Goal: Task Accomplishment & Management: Complete application form

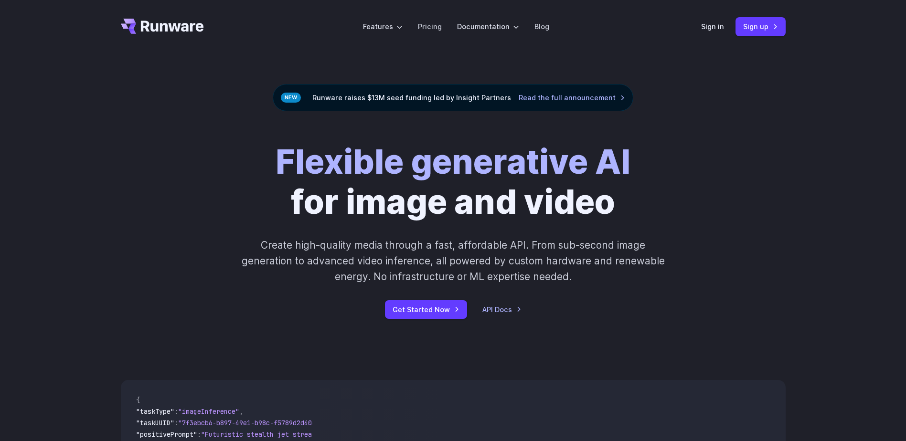
click at [703, 224] on div "Flexible generative AI for image and video Create high-quality media through a …" at bounding box center [453, 230] width 532 height 177
click at [757, 26] on link "Sign up" at bounding box center [761, 26] width 50 height 19
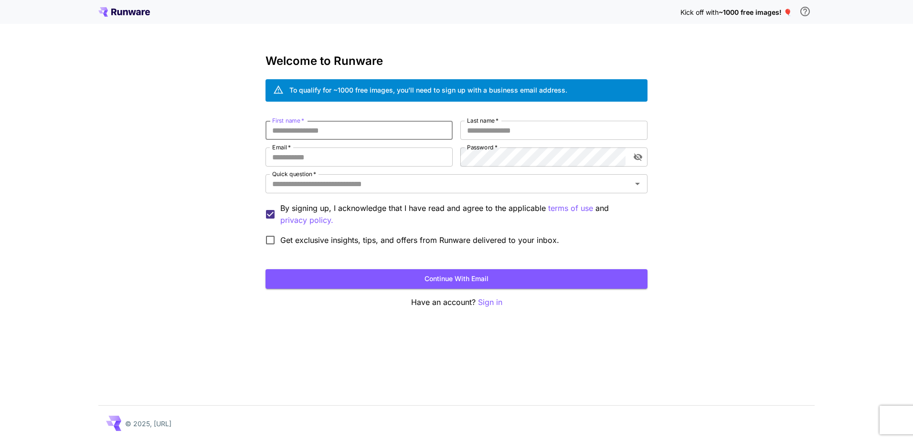
click at [327, 130] on input "First name   *" at bounding box center [359, 130] width 187 height 19
type input "*"
click at [317, 131] on input "First name   *" at bounding box center [359, 130] width 187 height 19
type input "*****"
click at [497, 132] on input "Last name   *" at bounding box center [553, 130] width 187 height 19
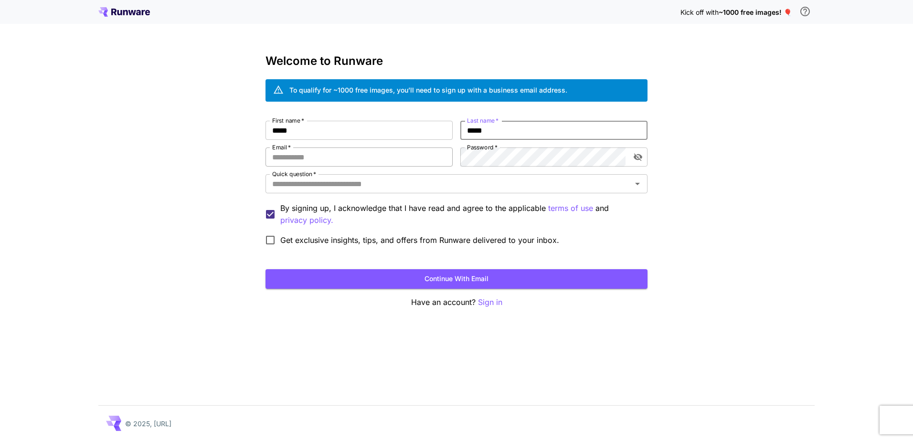
type input "*****"
click at [366, 160] on input "Email   *" at bounding box center [359, 157] width 187 height 19
type input "**********"
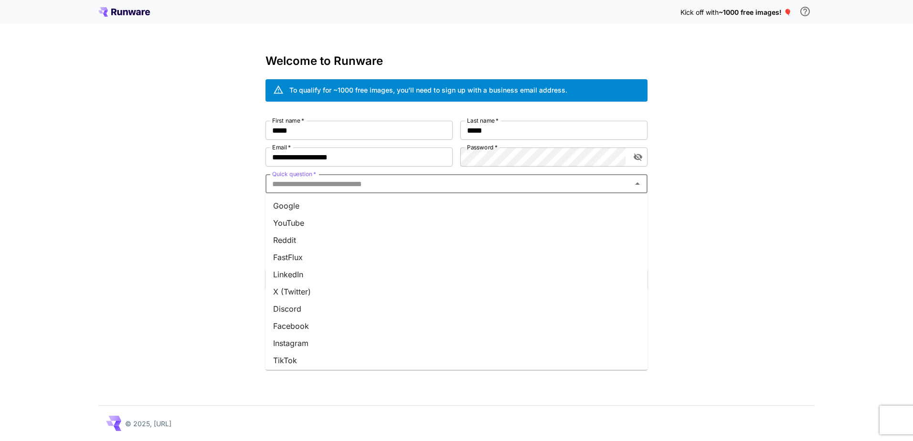
click at [357, 183] on input "Quick question   *" at bounding box center [448, 183] width 361 height 13
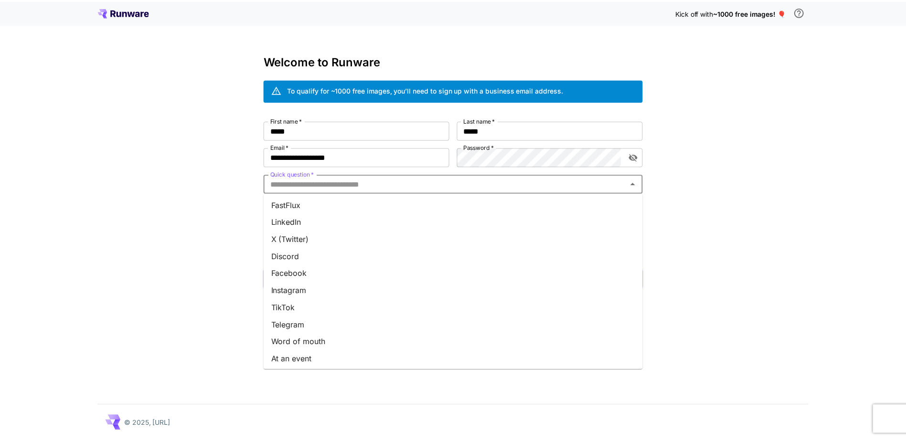
scroll to position [89, 0]
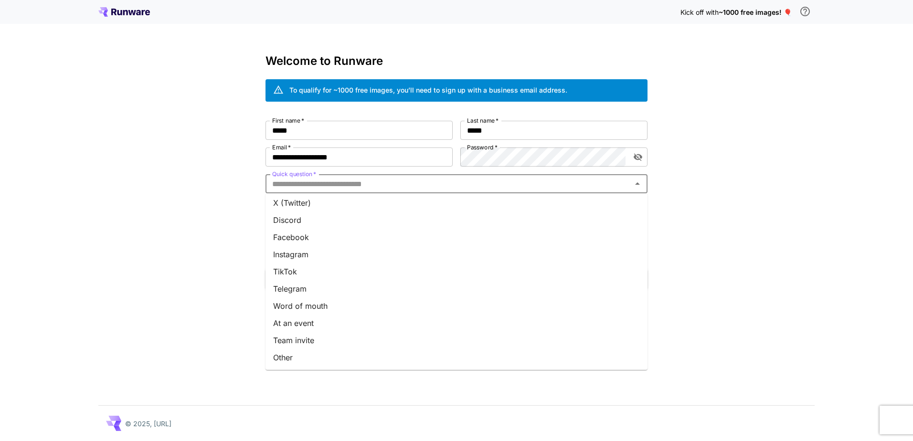
click at [309, 355] on li "Other" at bounding box center [457, 357] width 382 height 17
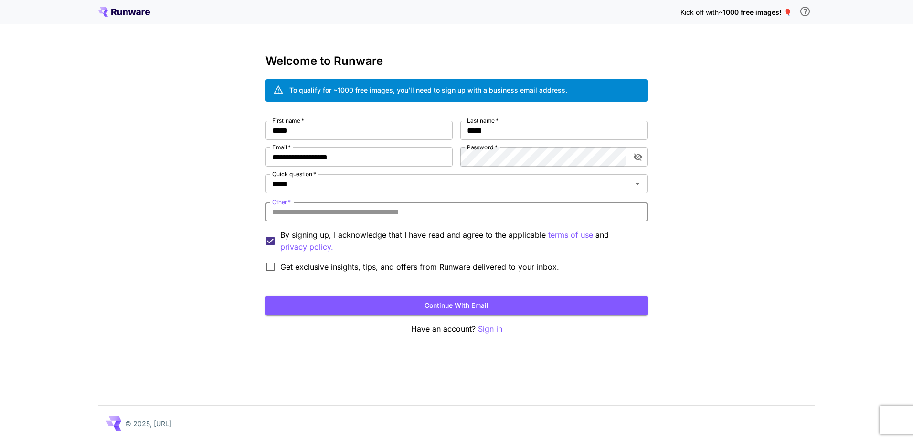
click at [312, 215] on input "Other   *" at bounding box center [457, 212] width 382 height 19
type input "*******"
click at [376, 302] on button "Continue with email" at bounding box center [457, 306] width 382 height 20
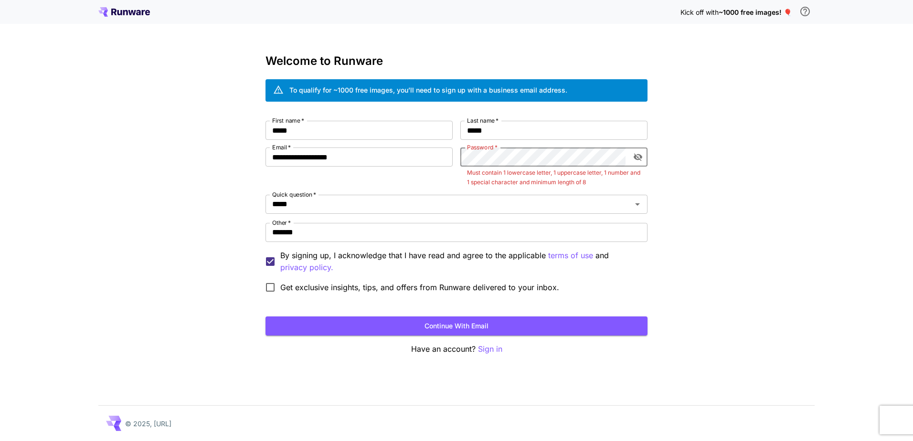
click at [545, 194] on div "**********" at bounding box center [457, 209] width 382 height 177
click at [636, 159] on icon "toggle password visibility" at bounding box center [638, 158] width 9 height 8
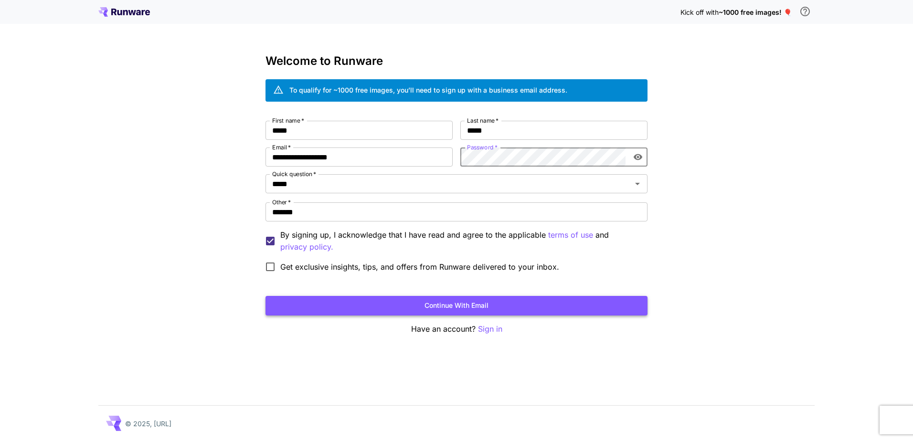
click at [460, 301] on button "Continue with email" at bounding box center [457, 306] width 382 height 20
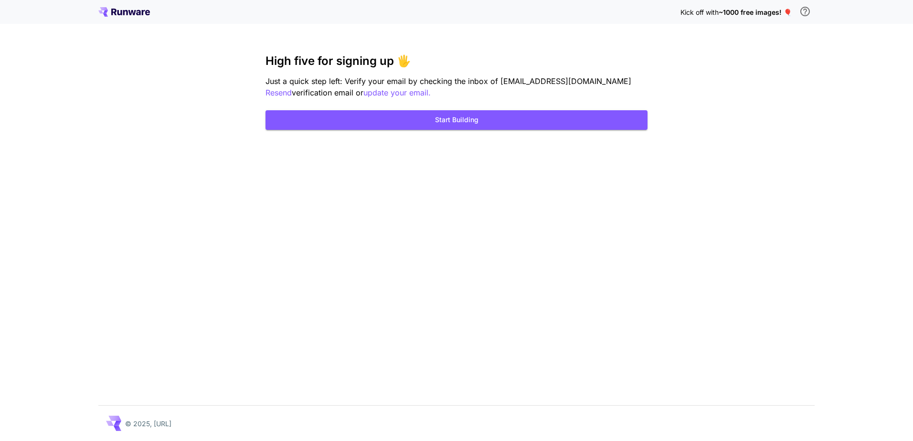
click at [526, 144] on div "Kick off with ~1000 free images! 🎈 High five for signing up 🖐️ Just a quick ste…" at bounding box center [456, 220] width 913 height 441
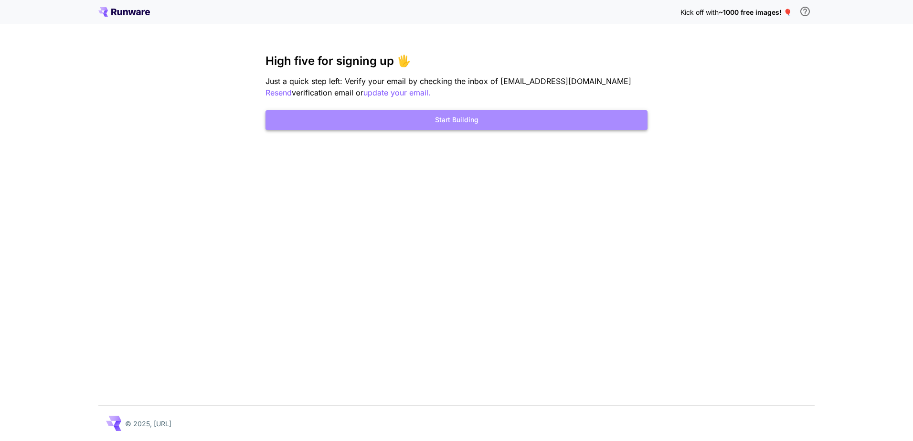
click at [512, 121] on button "Start Building" at bounding box center [457, 120] width 382 height 20
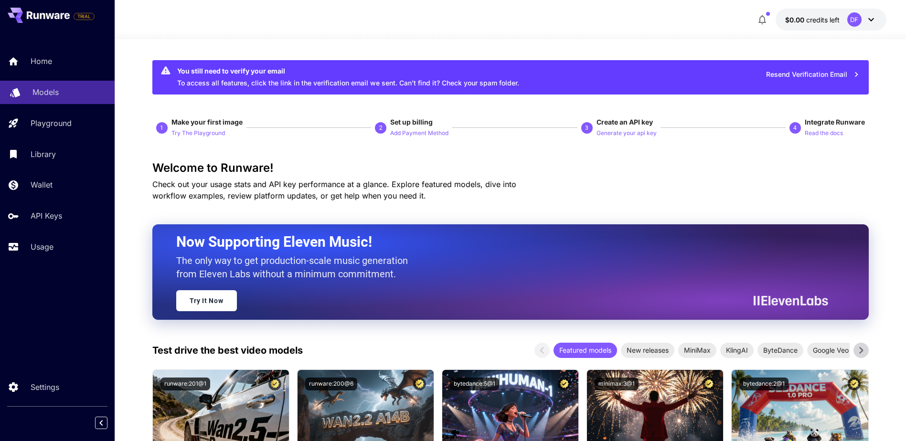
click at [39, 85] on link "Models" at bounding box center [57, 92] width 115 height 23
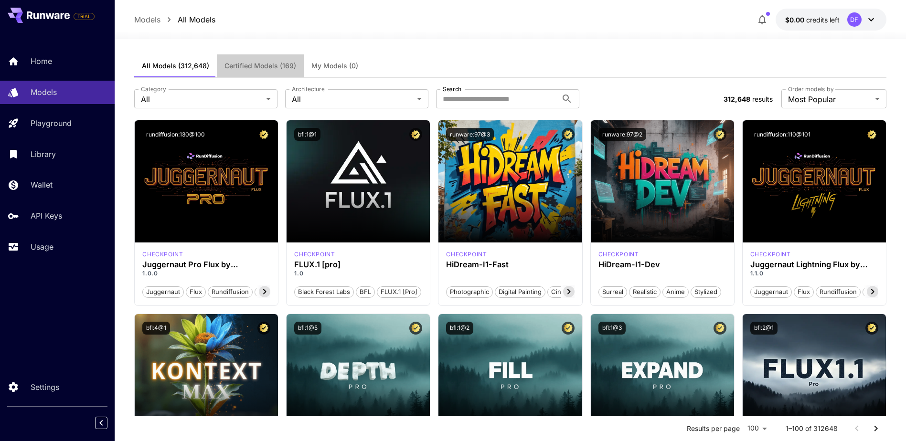
click at [267, 70] on span "Certified Models (169)" at bounding box center [260, 66] width 72 height 9
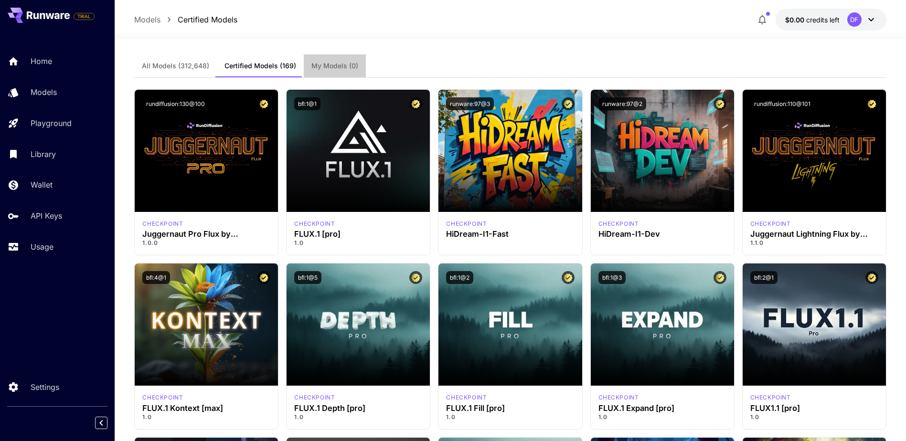
click at [341, 64] on span "My Models (0)" at bounding box center [334, 66] width 47 height 9
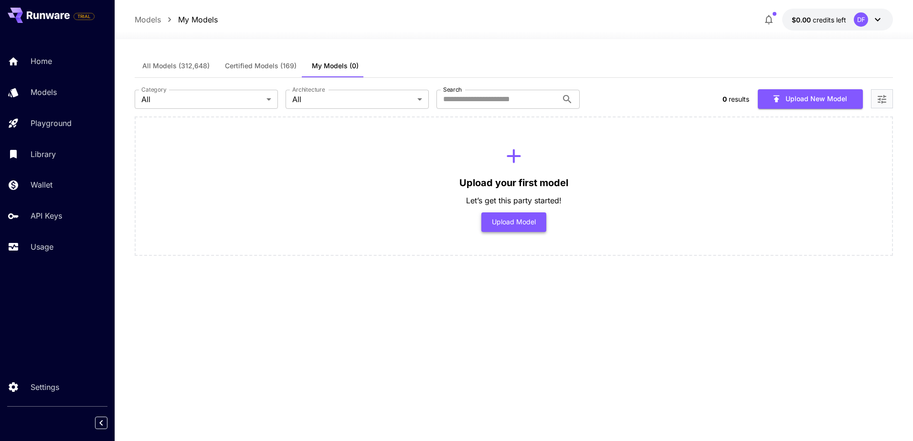
click at [513, 227] on button "Upload Model" at bounding box center [513, 223] width 65 height 20
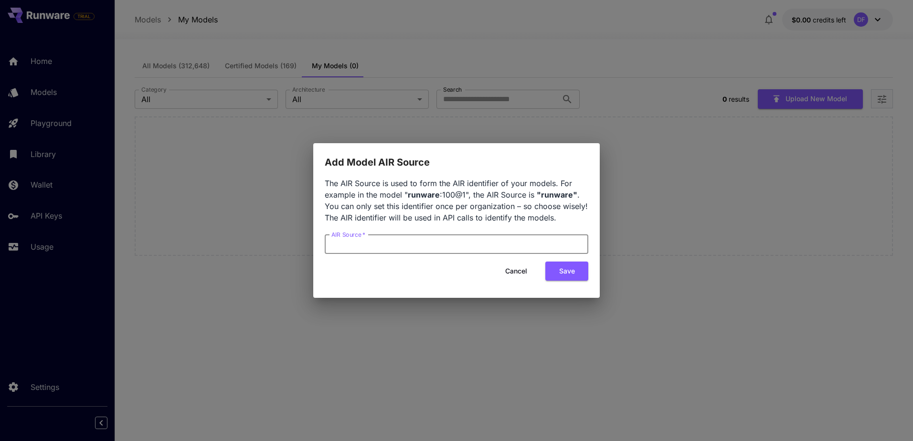
click at [418, 248] on input "AIR Source   *" at bounding box center [457, 244] width 264 height 19
click at [521, 272] on button "Cancel" at bounding box center [516, 272] width 43 height 20
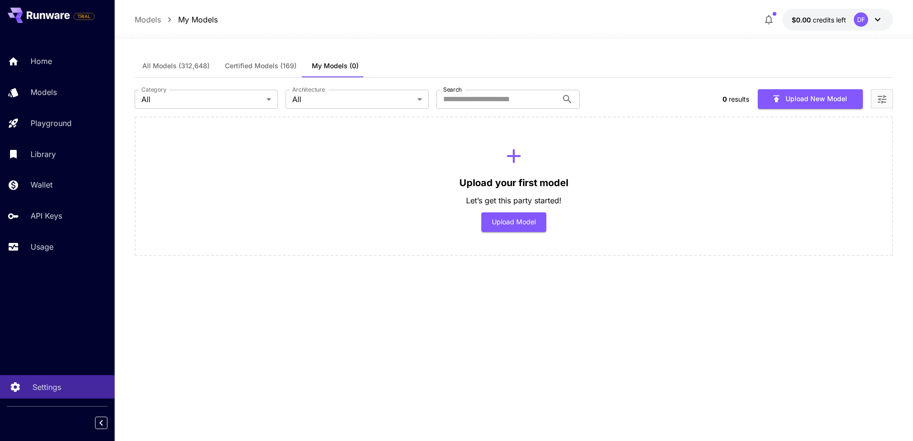
click at [51, 386] on p "Settings" at bounding box center [46, 387] width 29 height 11
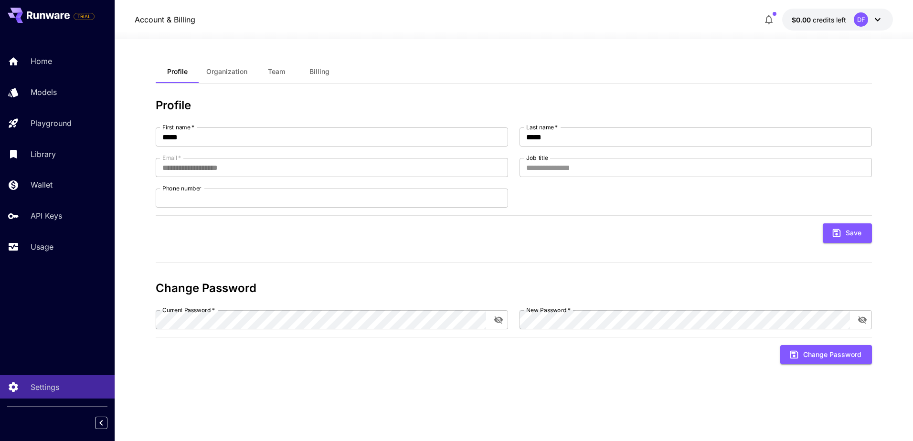
click at [221, 69] on span "Organization" at bounding box center [226, 71] width 41 height 9
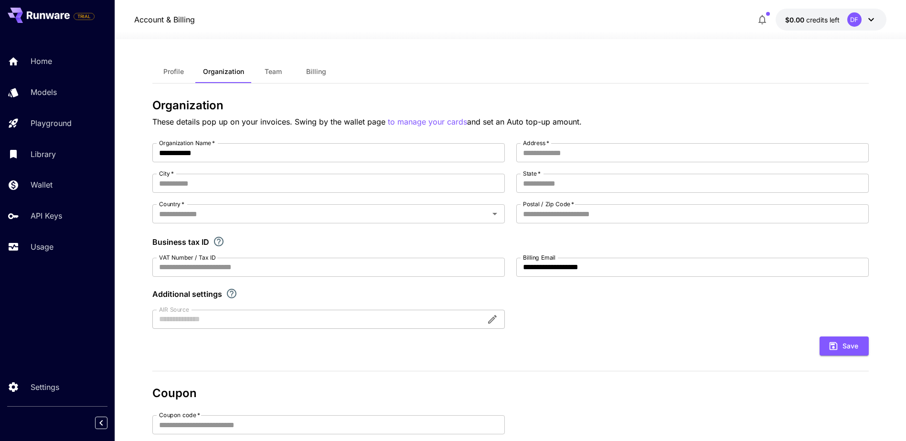
click at [172, 72] on span "Profile" at bounding box center [173, 71] width 21 height 9
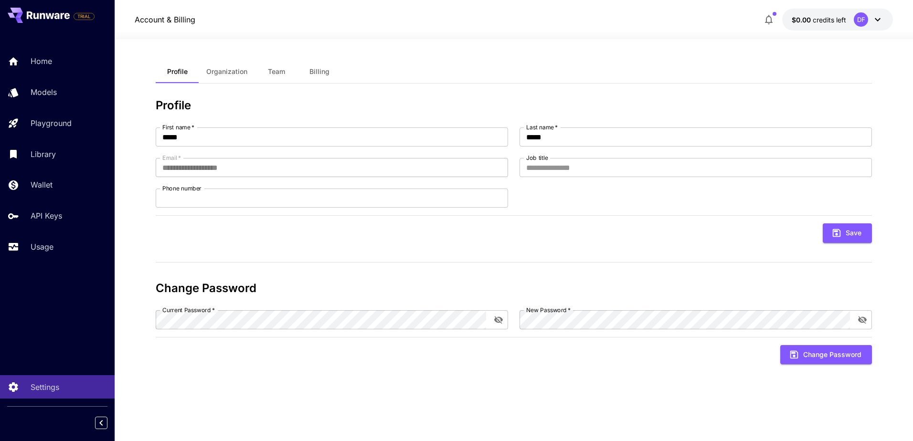
click at [312, 72] on span "Billing" at bounding box center [320, 71] width 20 height 9
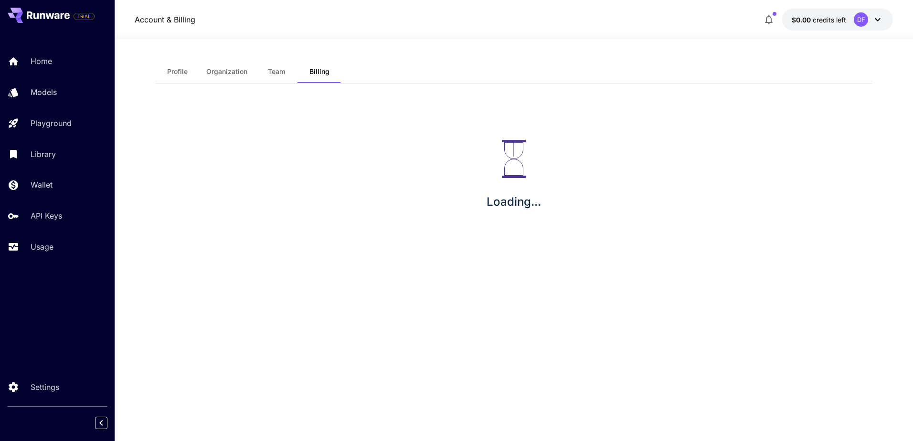
click at [279, 70] on span "Team" at bounding box center [276, 71] width 17 height 9
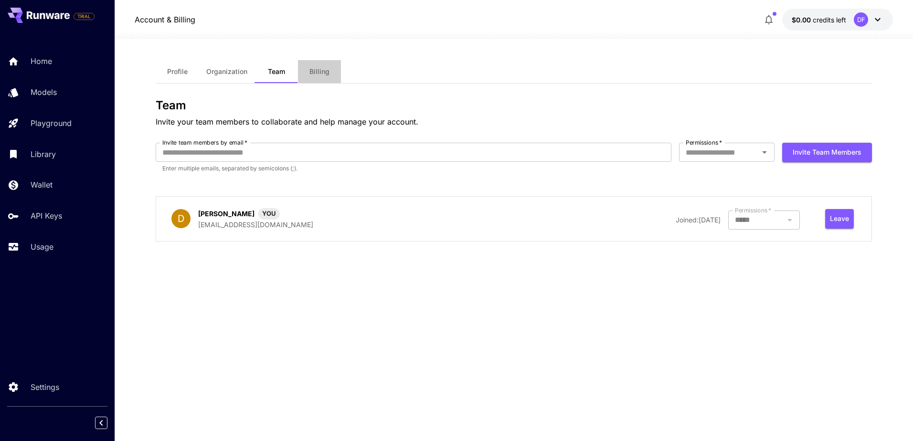
click at [324, 71] on span "Billing" at bounding box center [320, 71] width 20 height 9
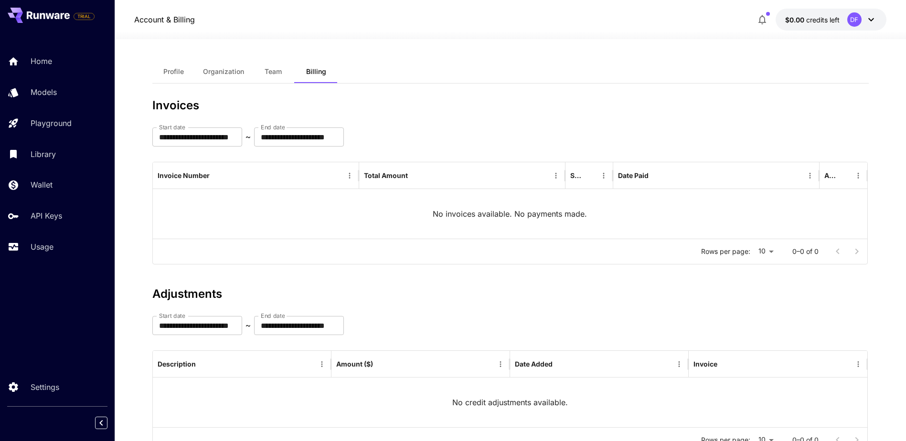
click at [874, 17] on icon at bounding box center [871, 19] width 11 height 11
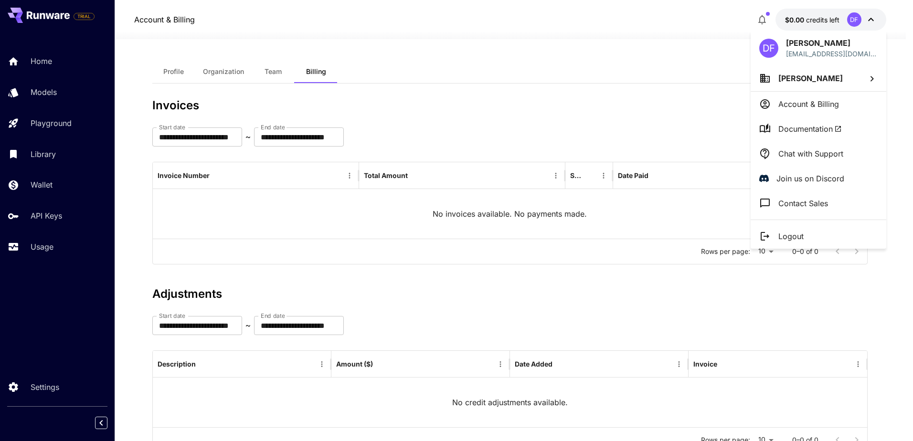
click at [843, 105] on li "Account & Billing" at bounding box center [819, 104] width 136 height 25
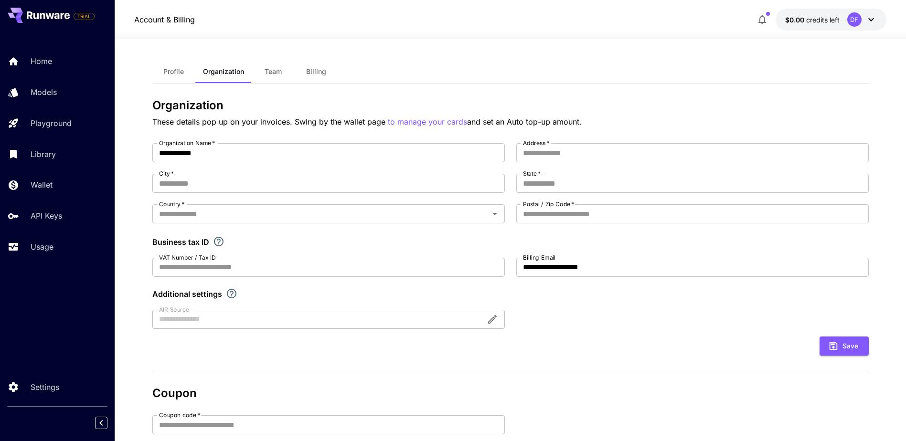
click at [171, 72] on span "Profile" at bounding box center [173, 71] width 21 height 9
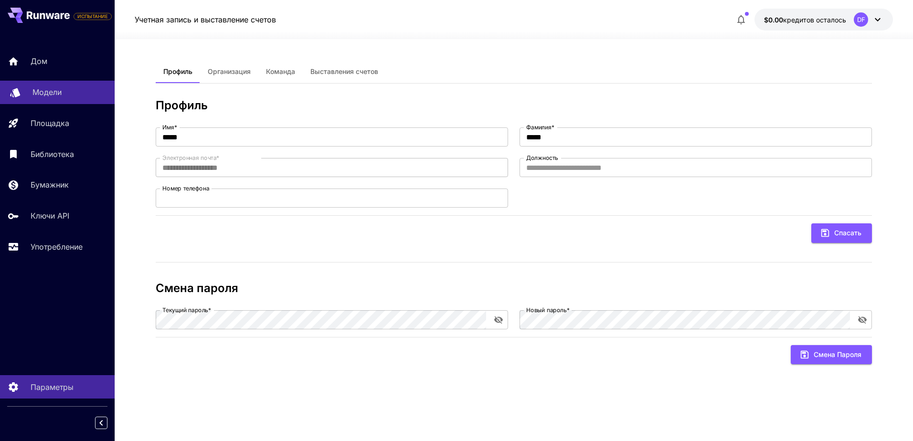
click at [54, 96] on p "Модели" at bounding box center [46, 91] width 29 height 11
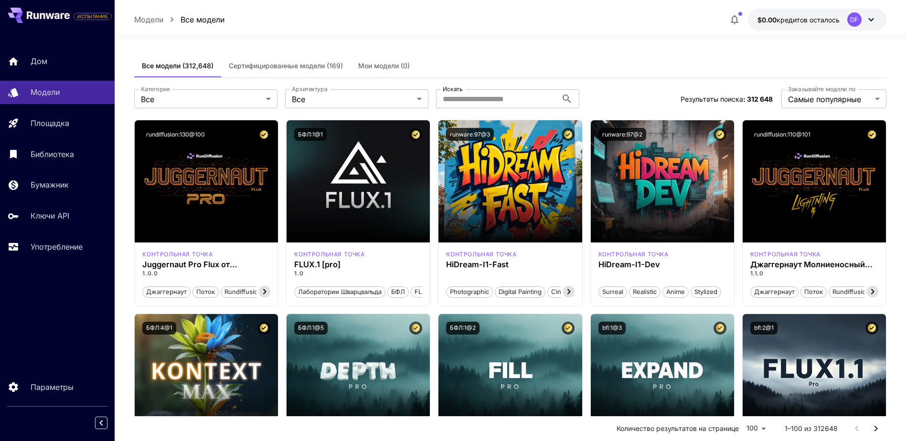
click at [265, 59] on button "Сертифицированные модели (169)" at bounding box center [285, 65] width 129 height 23
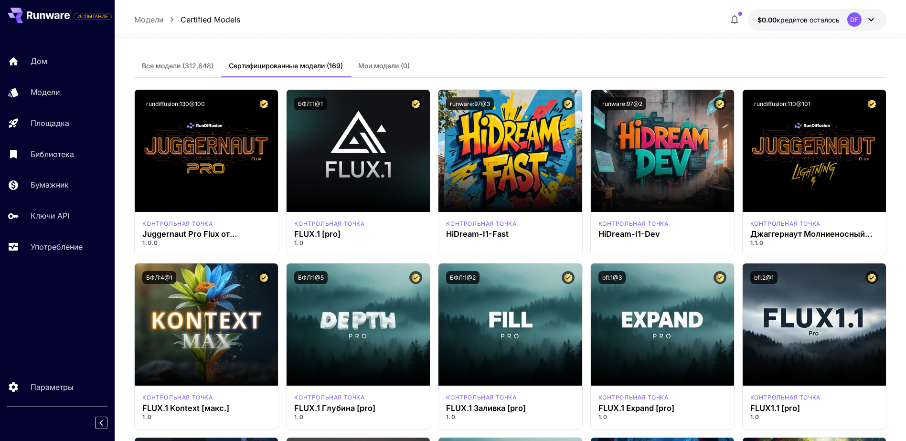
click at [379, 60] on button "Мои модели (0)" at bounding box center [384, 65] width 67 height 23
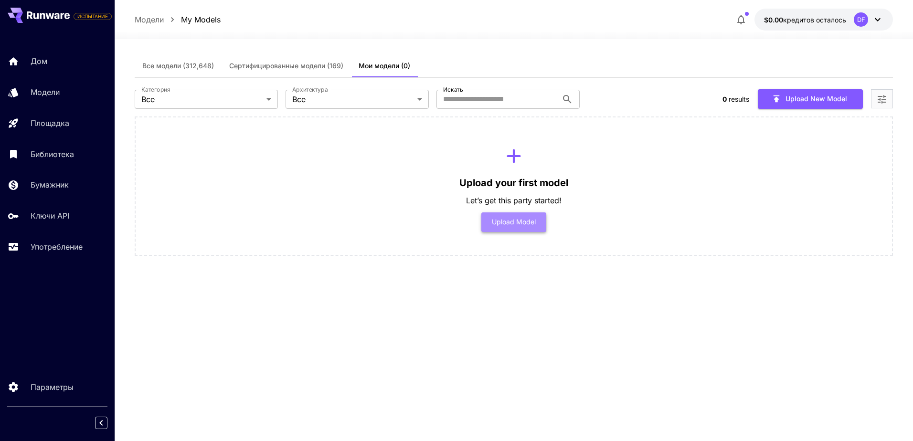
click at [530, 222] on button "Upload Model" at bounding box center [513, 223] width 65 height 20
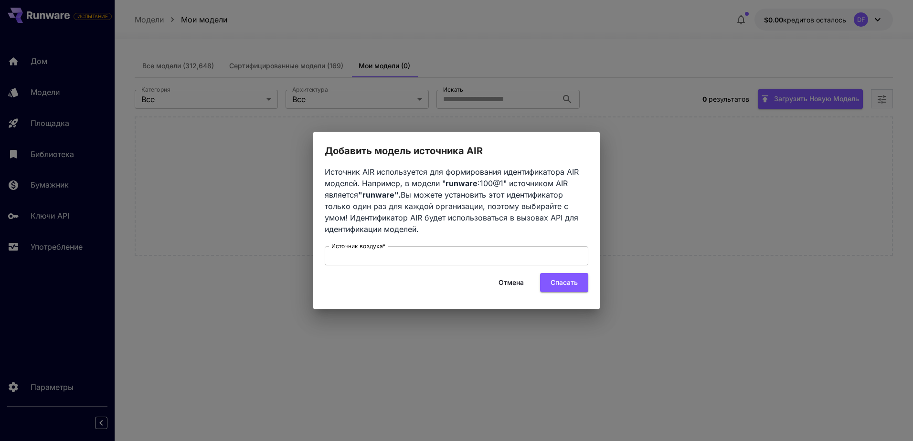
click at [325, 161] on div "Добавить модель источника AIR Источник AIR используется для формирования иденти…" at bounding box center [456, 221] width 287 height 178
click at [409, 252] on input "Источник воздуха *" at bounding box center [457, 255] width 264 height 19
type input "*"
type input "********"
click at [565, 289] on button "Спасать" at bounding box center [564, 283] width 48 height 20
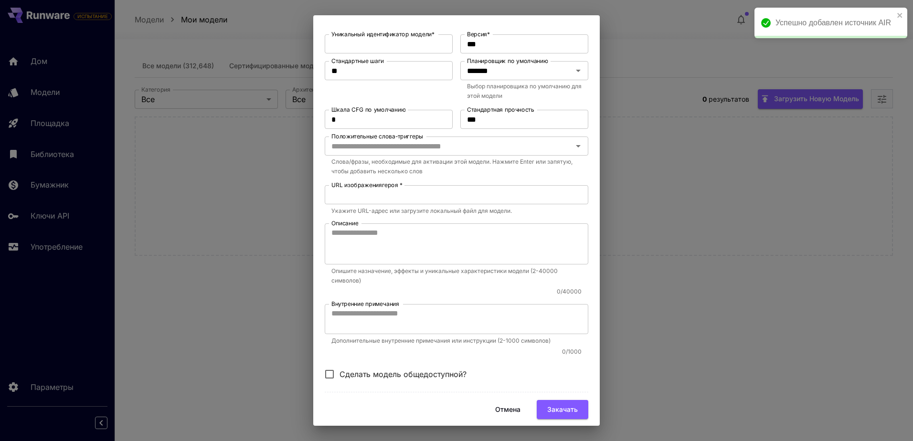
scroll to position [249, 0]
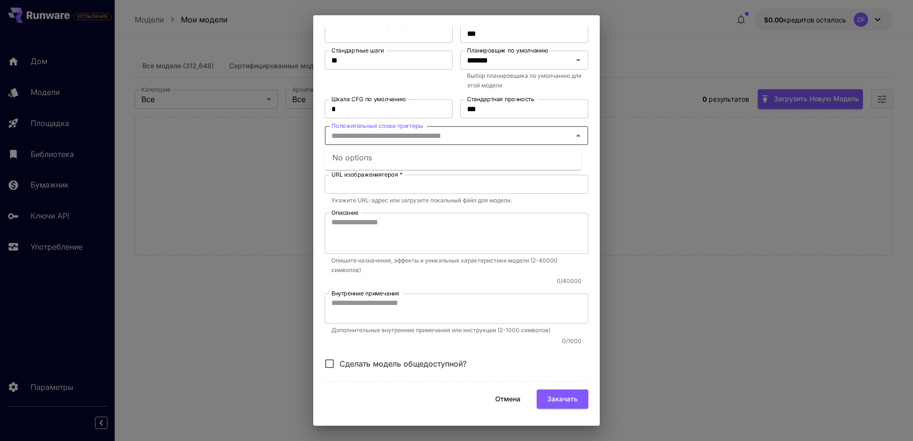
click at [439, 135] on input "Положительные слова-триггеры" at bounding box center [449, 135] width 242 height 13
click at [440, 135] on input "Положительные слова-триггеры" at bounding box center [449, 135] width 242 height 13
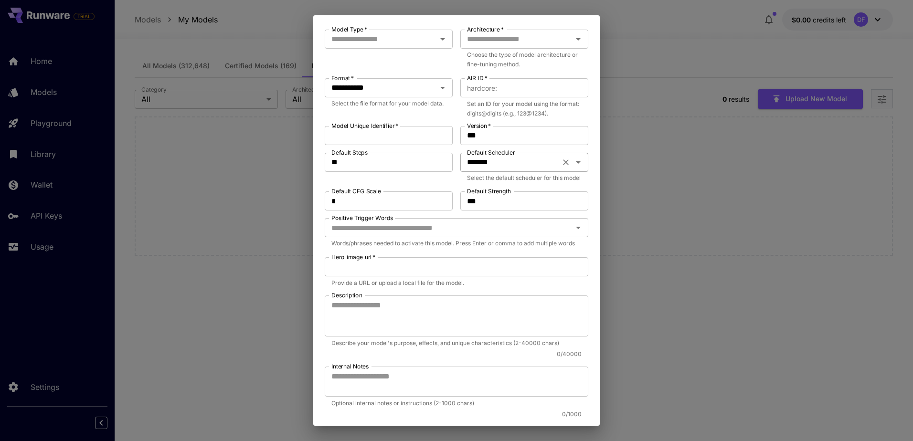
scroll to position [124, 0]
click at [576, 166] on icon "Open" at bounding box center [578, 165] width 5 height 2
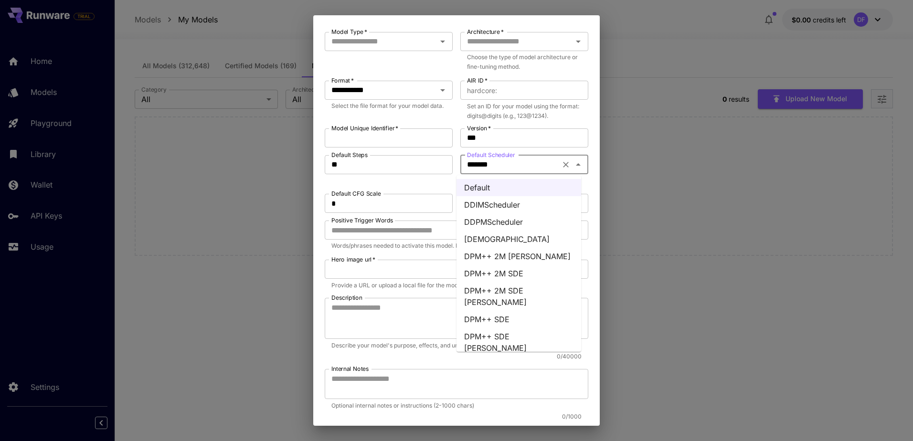
click at [529, 311] on li "DPM++ SDE" at bounding box center [519, 319] width 125 height 17
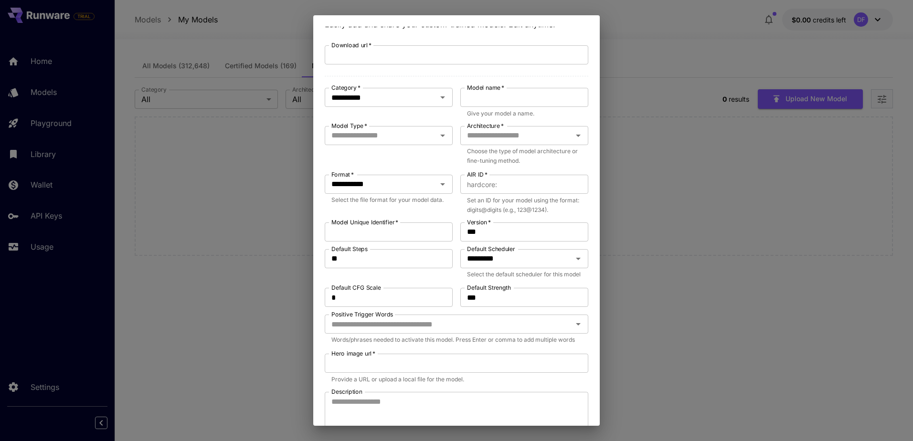
scroll to position [29, 0]
click at [573, 138] on icon "Open" at bounding box center [578, 136] width 11 height 11
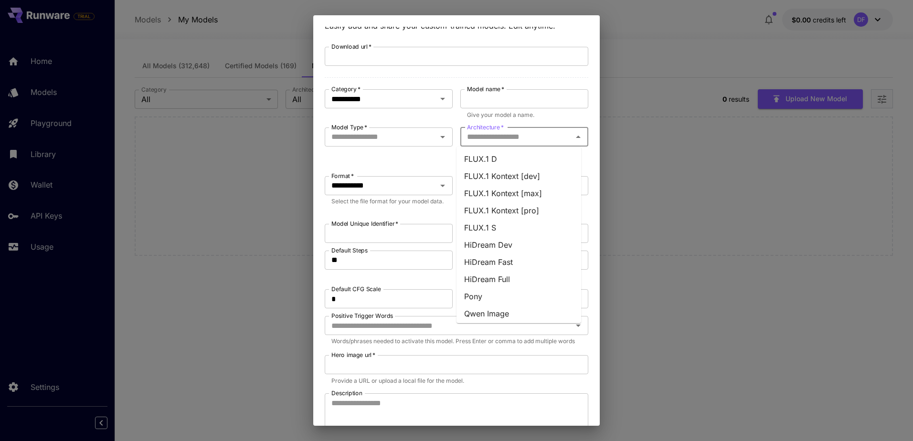
click at [484, 294] on li "Pony" at bounding box center [519, 296] width 125 height 17
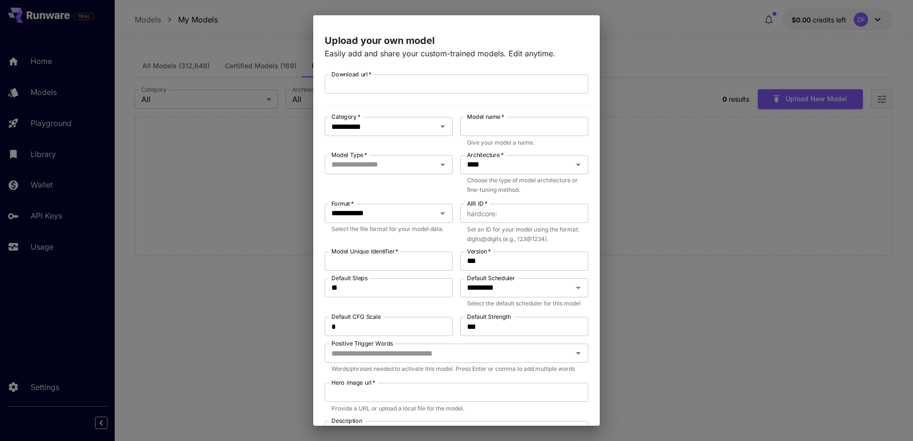
scroll to position [0, 0]
click at [438, 163] on icon "Open" at bounding box center [442, 165] width 11 height 11
click at [438, 163] on icon "Close" at bounding box center [442, 165] width 11 height 11
click at [481, 131] on input "Model name   *" at bounding box center [524, 127] width 128 height 19
type input "**********"
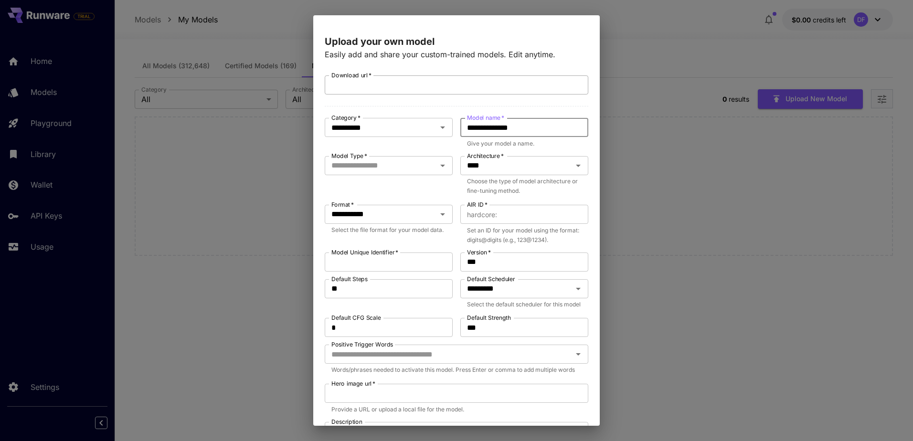
click at [460, 86] on input "Download url   *" at bounding box center [457, 84] width 264 height 19
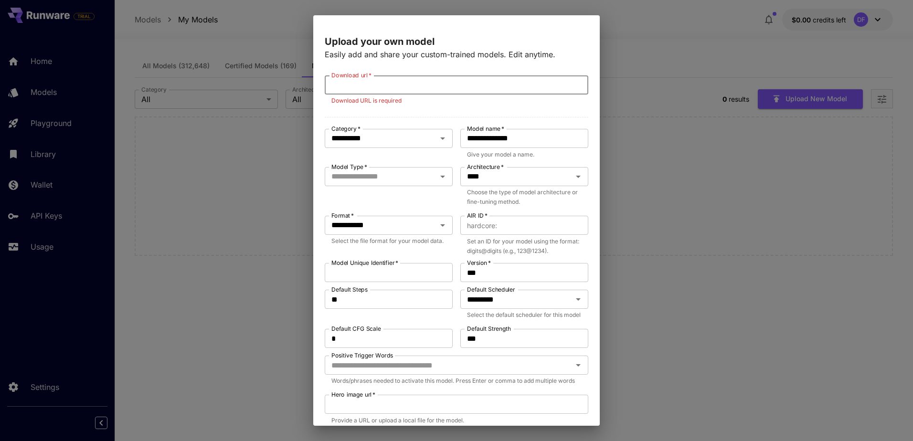
click at [355, 83] on input "Download url   *" at bounding box center [457, 84] width 264 height 19
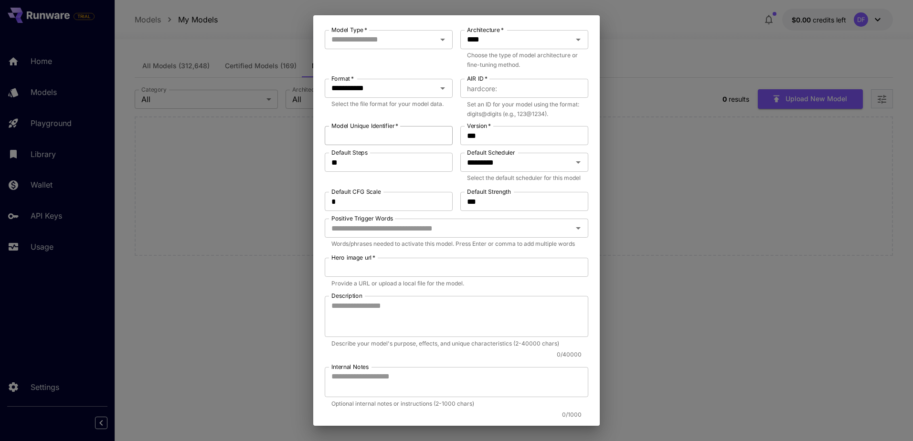
scroll to position [135, 0]
drag, startPoint x: 355, startPoint y: 164, endPoint x: 335, endPoint y: 163, distance: 20.1
click at [335, 163] on input "**" at bounding box center [389, 164] width 128 height 19
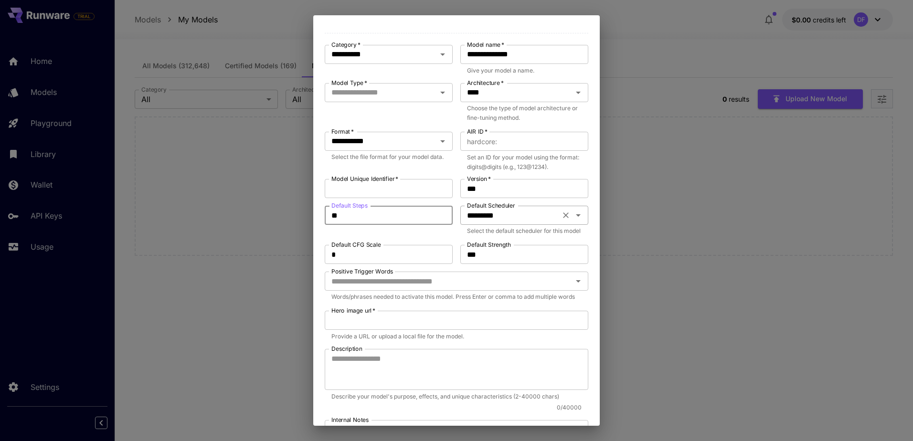
scroll to position [87, 0]
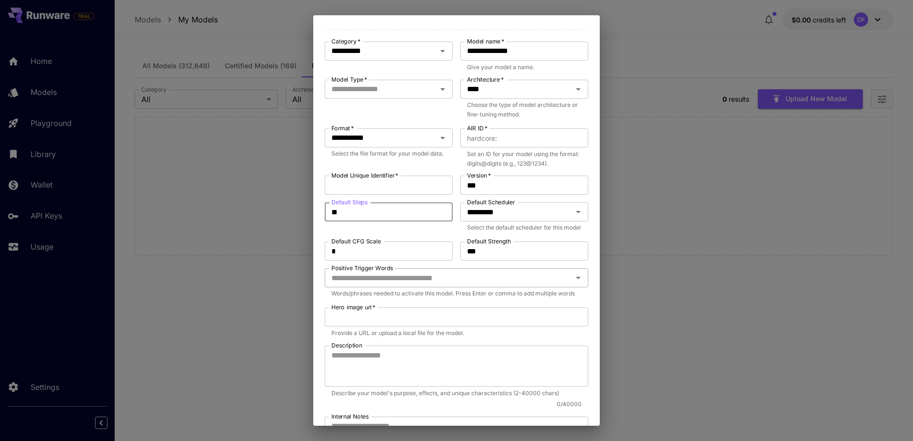
type input "**"
click at [504, 285] on input "Positive Trigger Words" at bounding box center [449, 277] width 242 height 13
click at [503, 285] on input "Positive Trigger Words" at bounding box center [449, 277] width 242 height 13
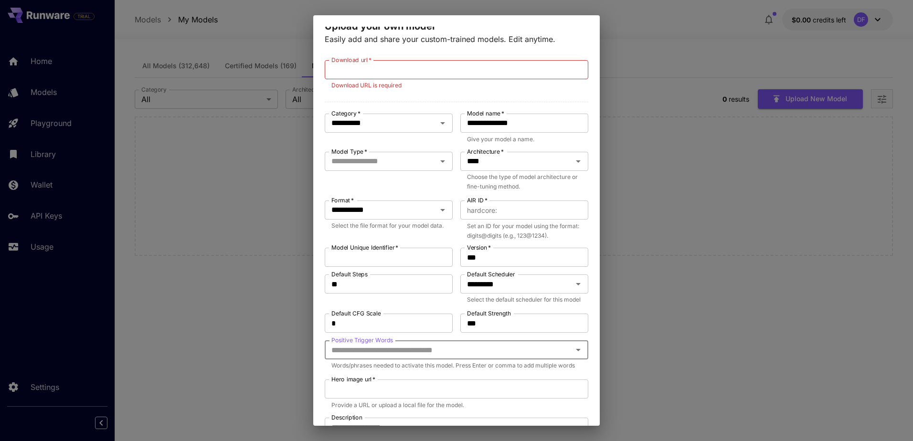
scroll to position [0, 0]
